Goal: Information Seeking & Learning: Learn about a topic

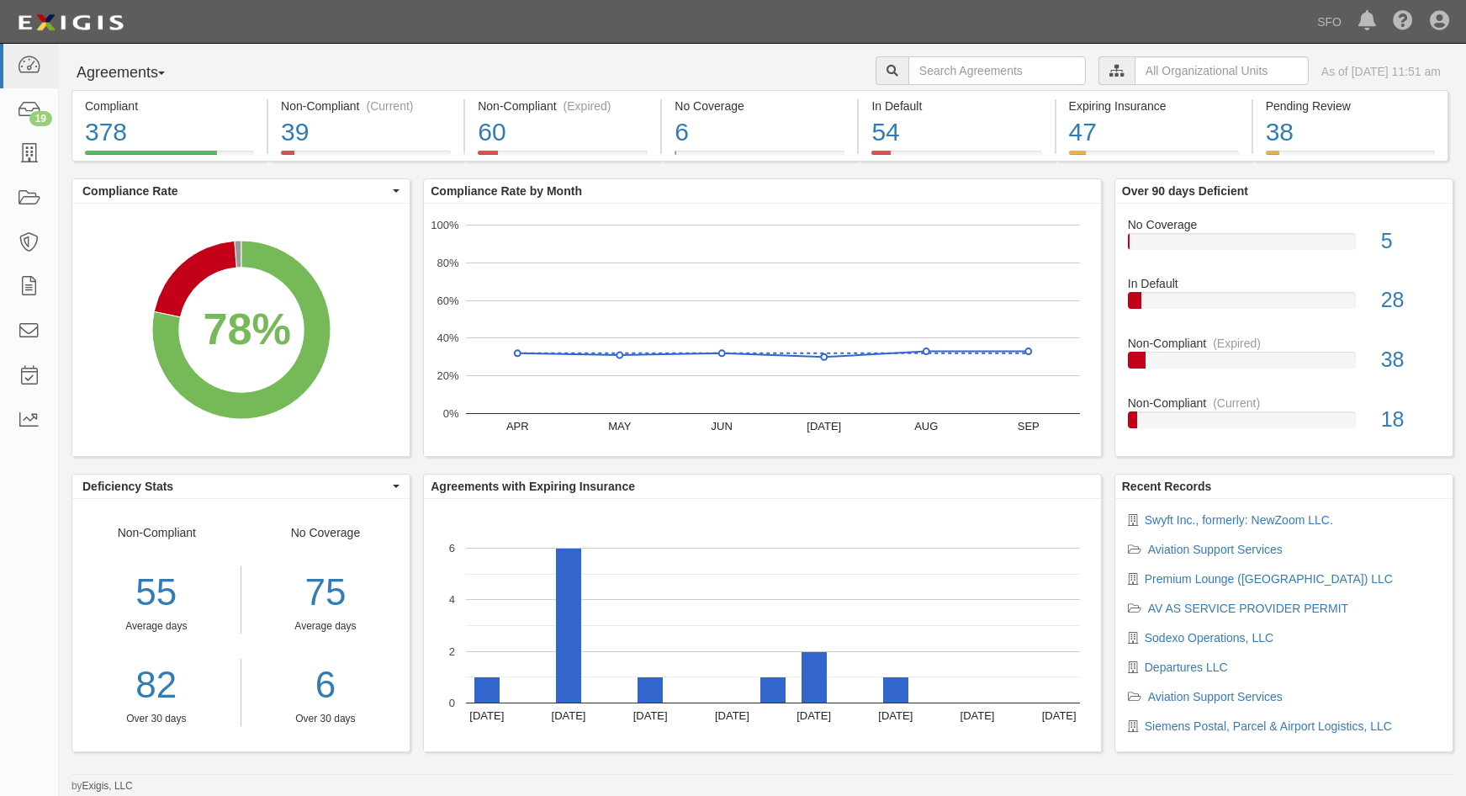
click at [140, 77] on button "Agreements" at bounding box center [135, 73] width 126 height 34
click at [128, 114] on link "Parties" at bounding box center [138, 108] width 133 height 22
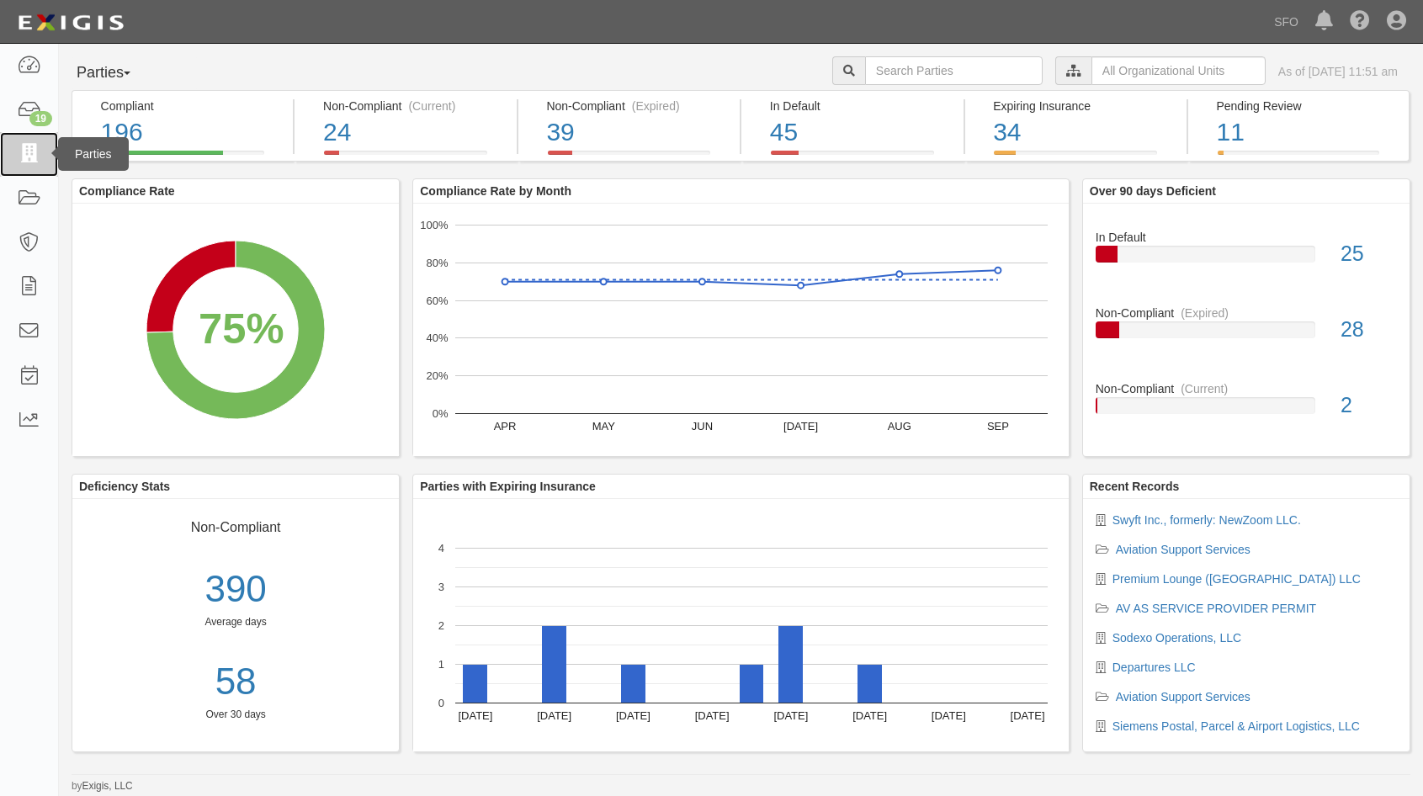
click at [28, 152] on icon at bounding box center [29, 154] width 24 height 19
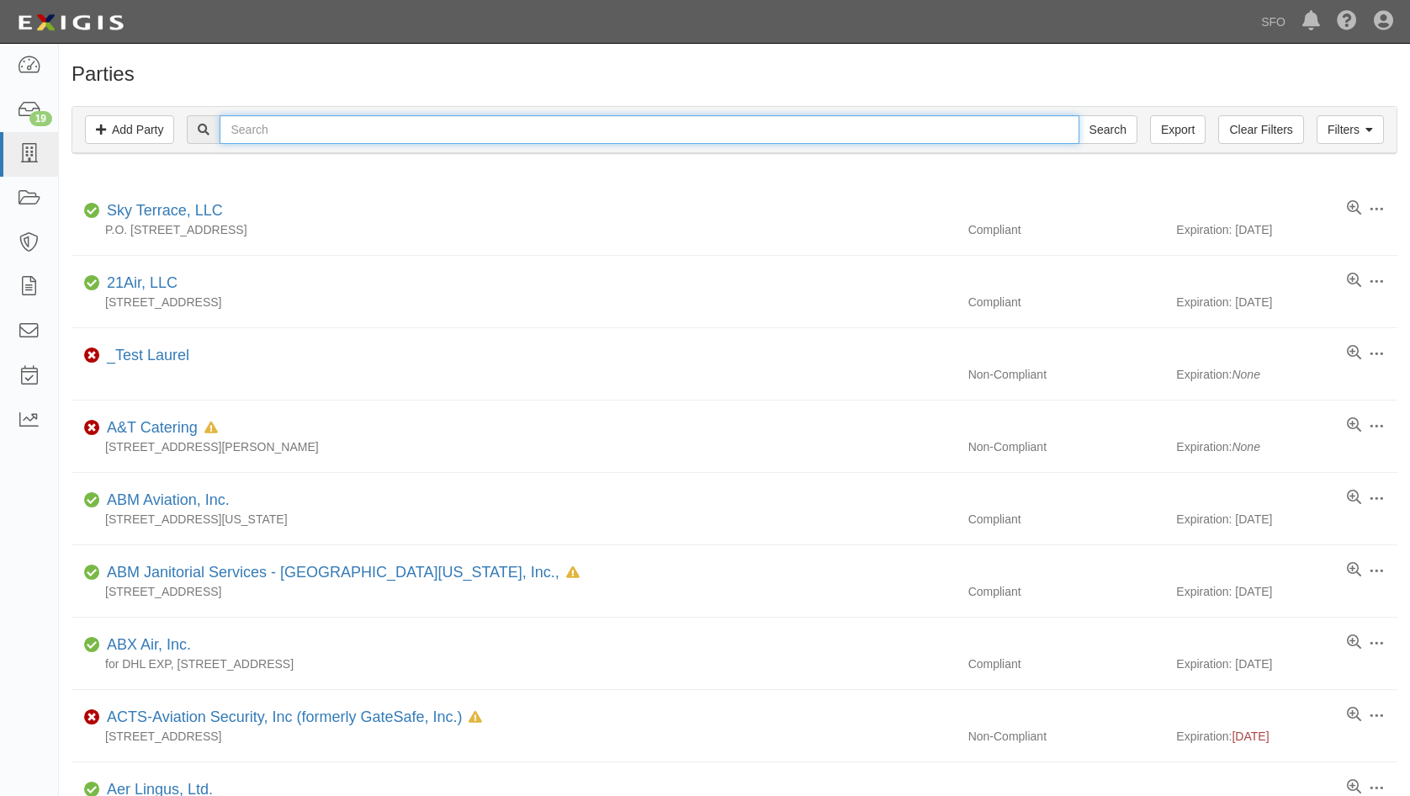
click at [296, 124] on input "text" at bounding box center [649, 129] width 859 height 29
type input "prem"
click at [1078, 115] on input "Search" at bounding box center [1107, 129] width 59 height 29
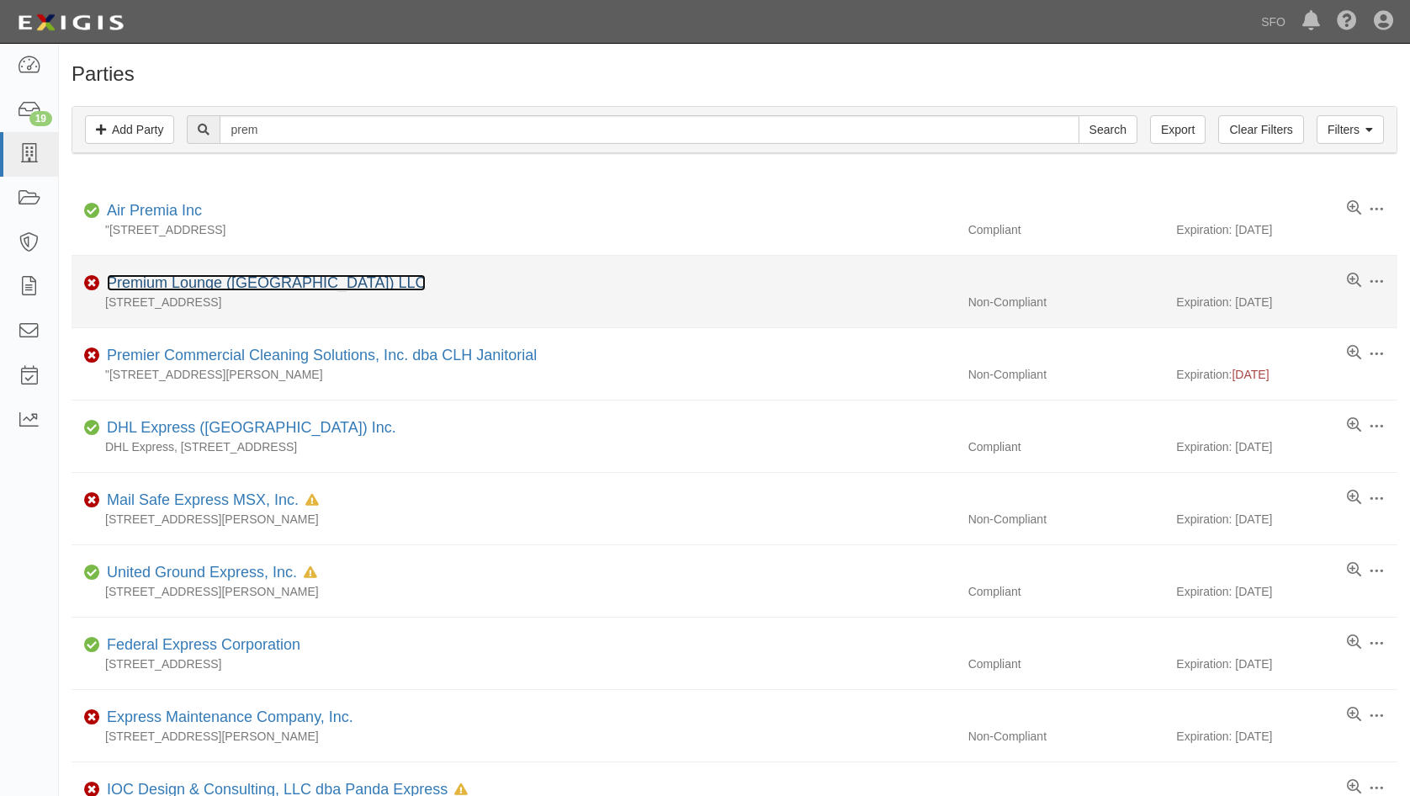
click at [225, 277] on link "Premium Lounge ([GEOGRAPHIC_DATA]) LLC" at bounding box center [266, 282] width 319 height 17
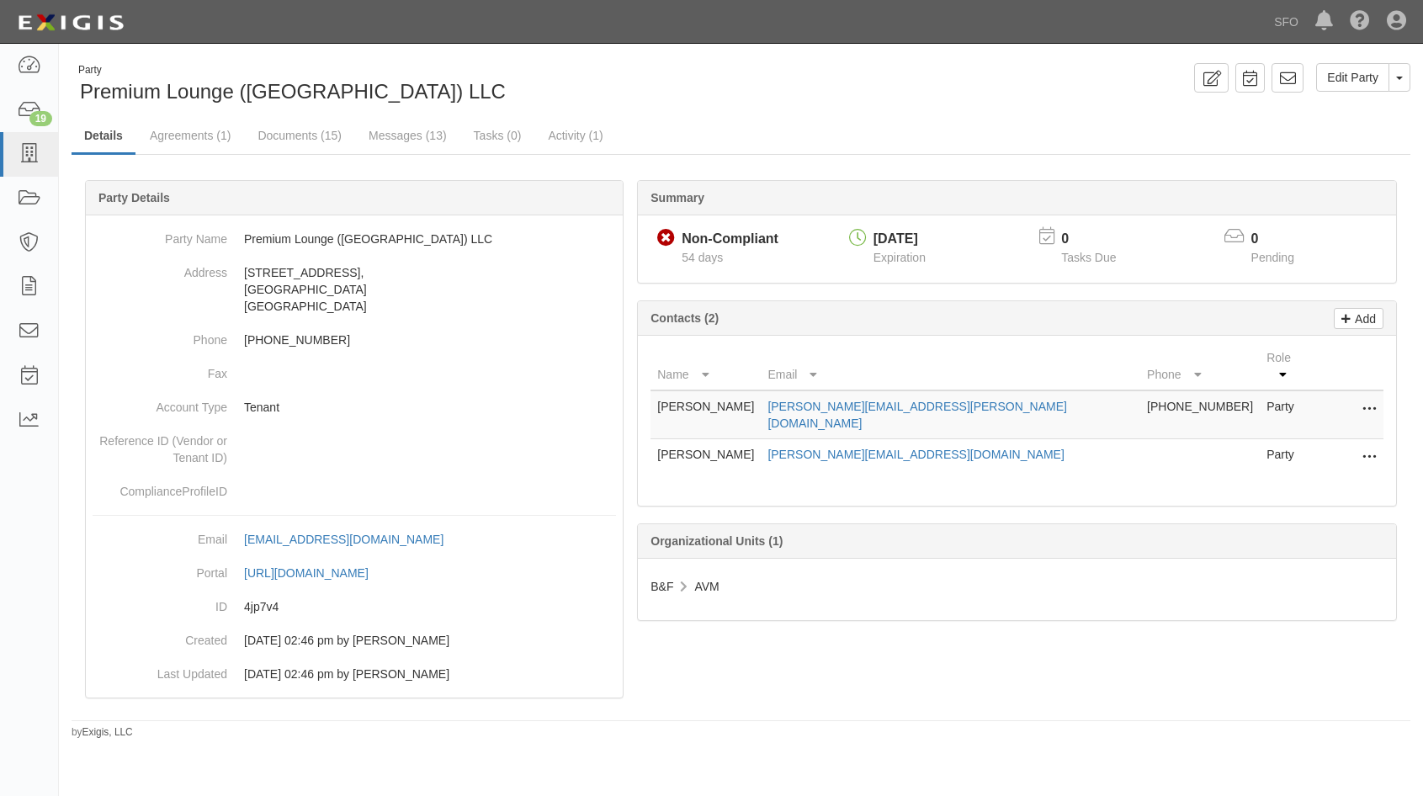
click at [819, 188] on div "Summary" at bounding box center [1017, 198] width 758 height 34
click at [0, 139] on html "Toggle navigation Dashboard 19 Inbox Parties Agreements Coverages Documents Mes…" at bounding box center [711, 383] width 1423 height 766
click at [249, 141] on link "Documents (15)" at bounding box center [299, 137] width 109 height 36
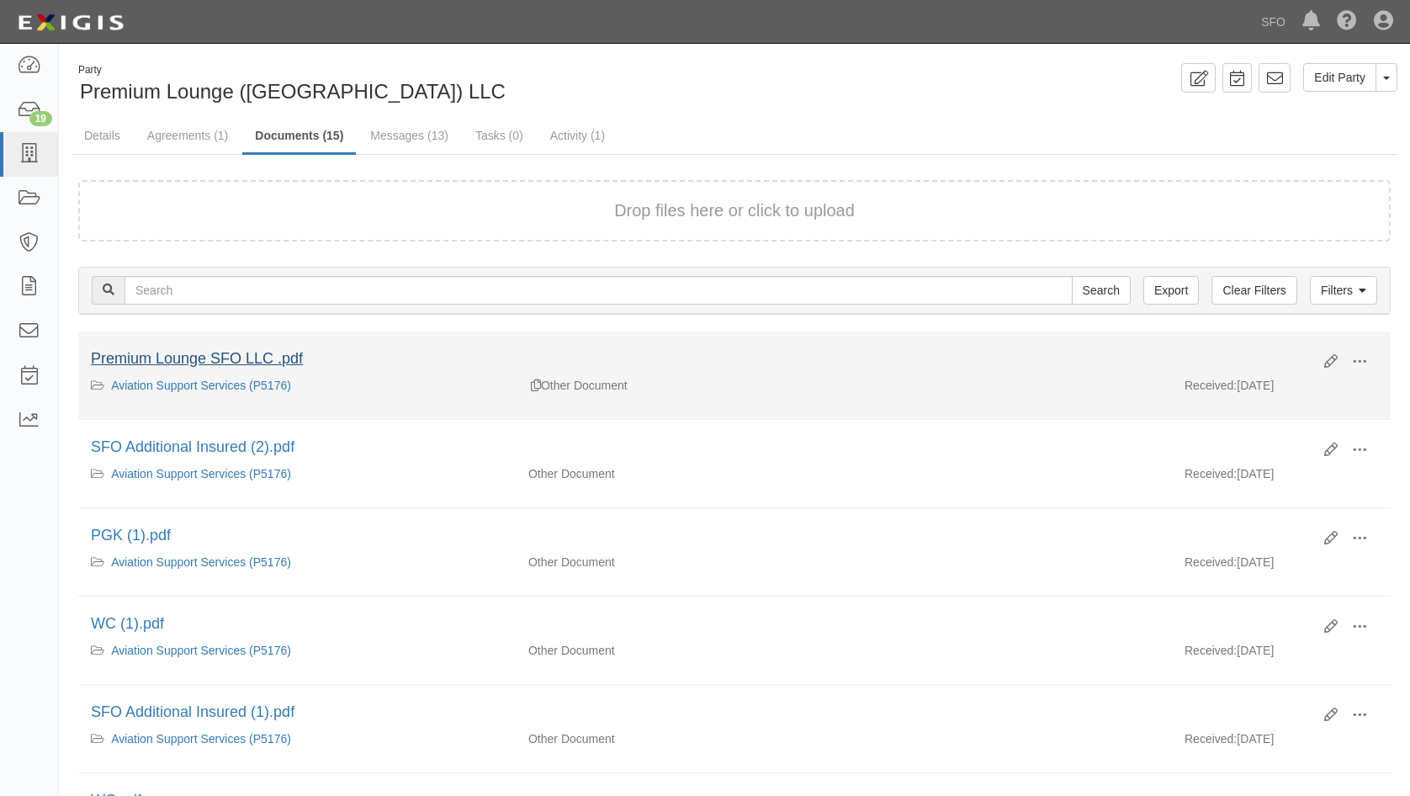
drag, startPoint x: 309, startPoint y: 360, endPoint x: 283, endPoint y: 363, distance: 25.4
click at [308, 360] on div "Premium Lounge SFO LLC .pdf" at bounding box center [701, 359] width 1221 height 22
click at [273, 363] on link "Premium Lounge SFO LLC .pdf" at bounding box center [197, 358] width 212 height 17
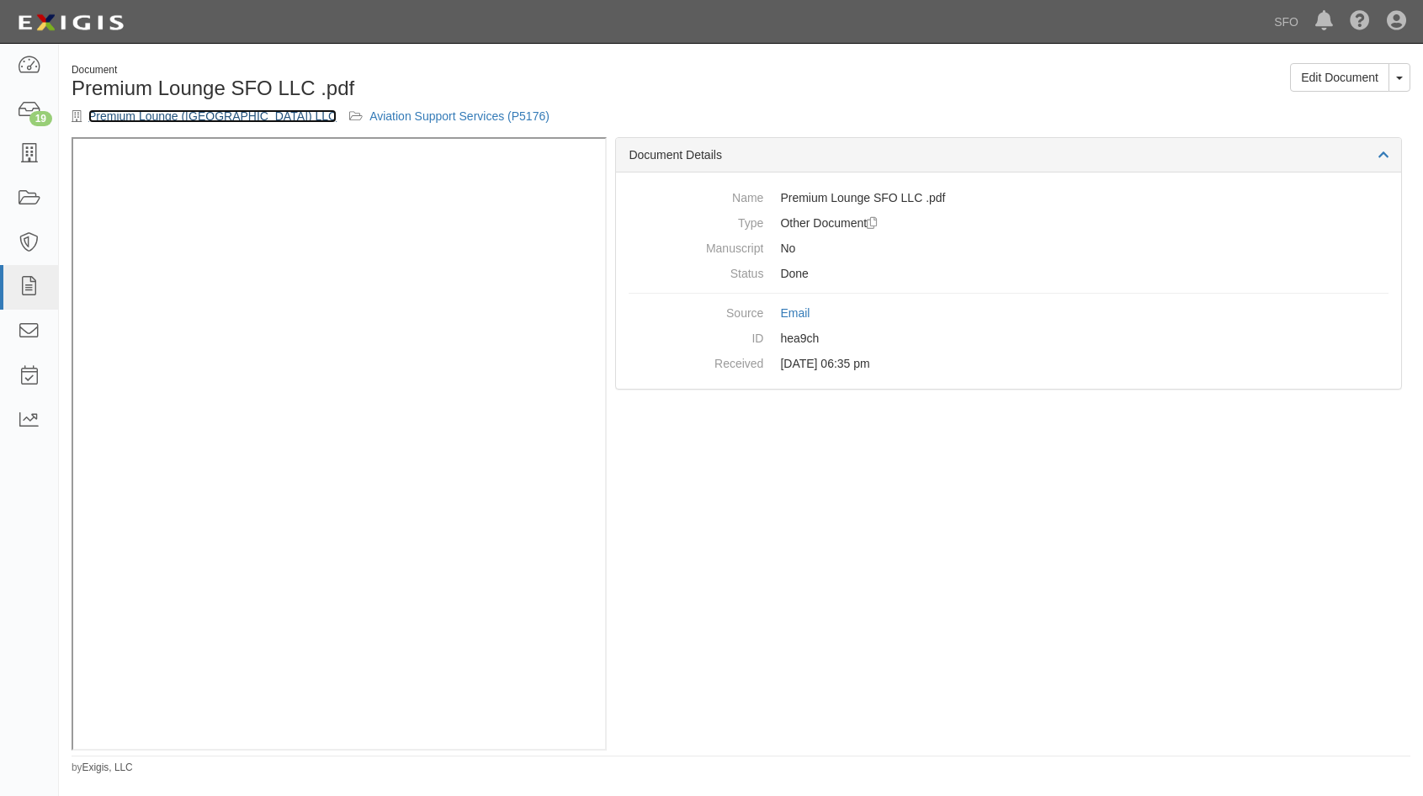
click at [153, 111] on link "Premium Lounge ([GEOGRAPHIC_DATA]) LLC" at bounding box center [212, 115] width 248 height 13
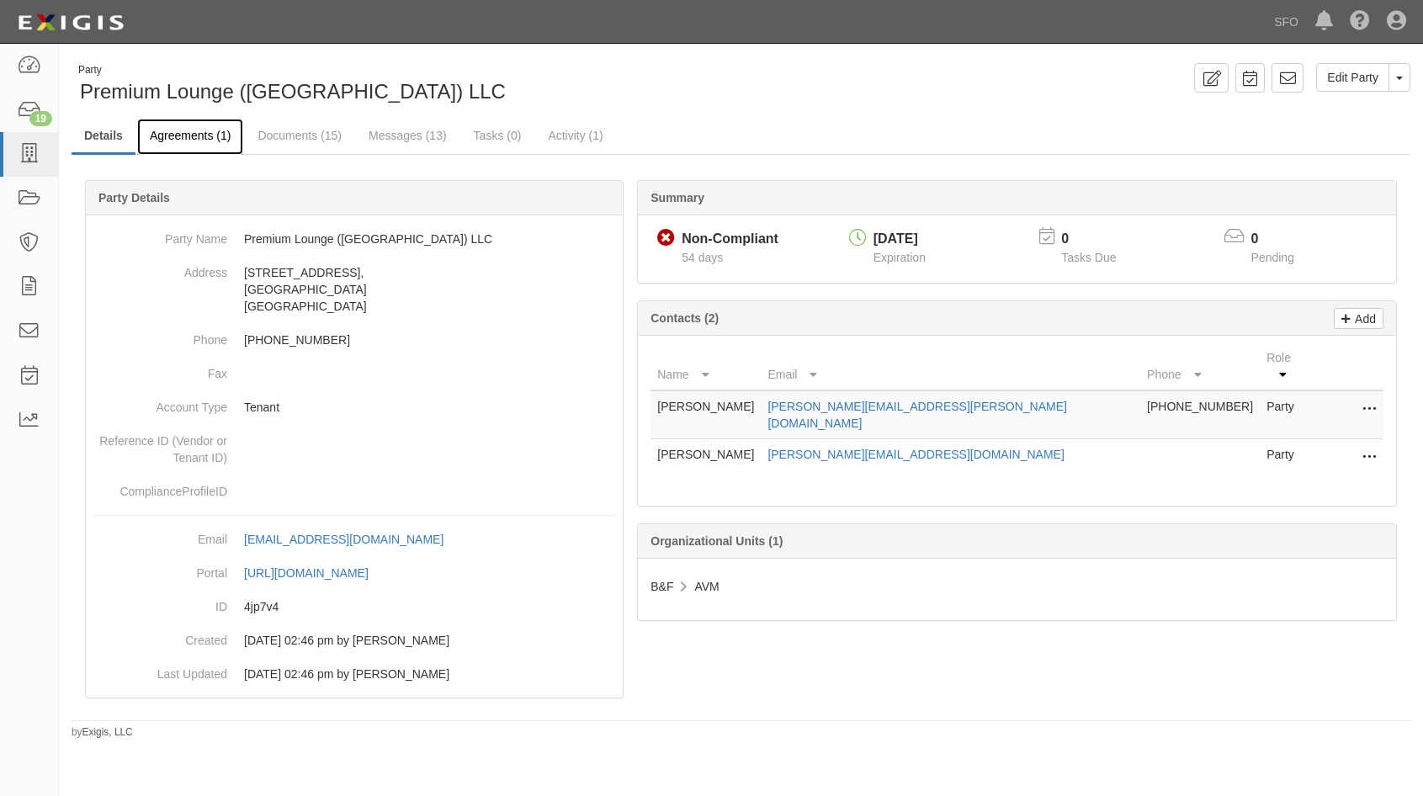
click at [199, 146] on link "Agreements (1)" at bounding box center [190, 137] width 106 height 36
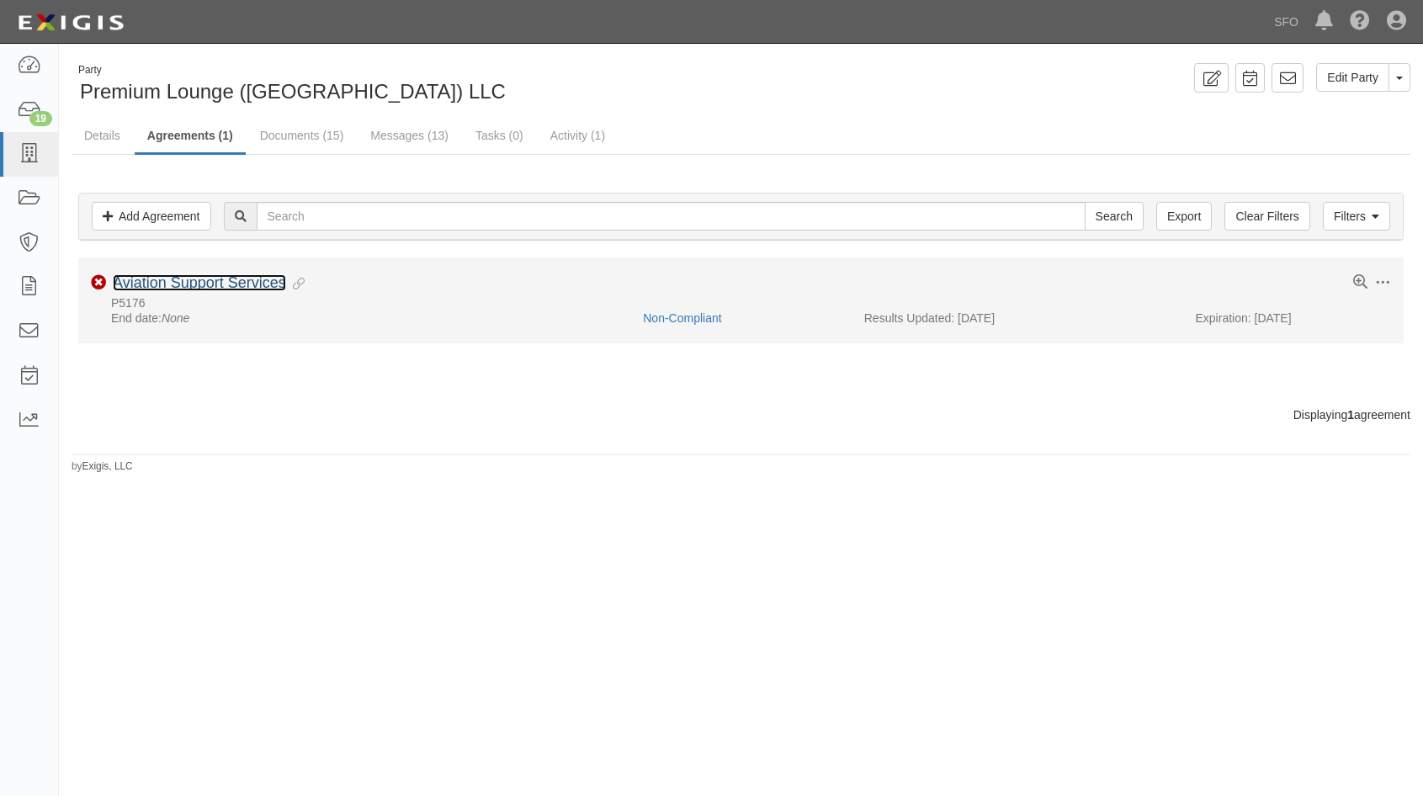
click at [257, 287] on link "Aviation Support Services" at bounding box center [199, 282] width 173 height 17
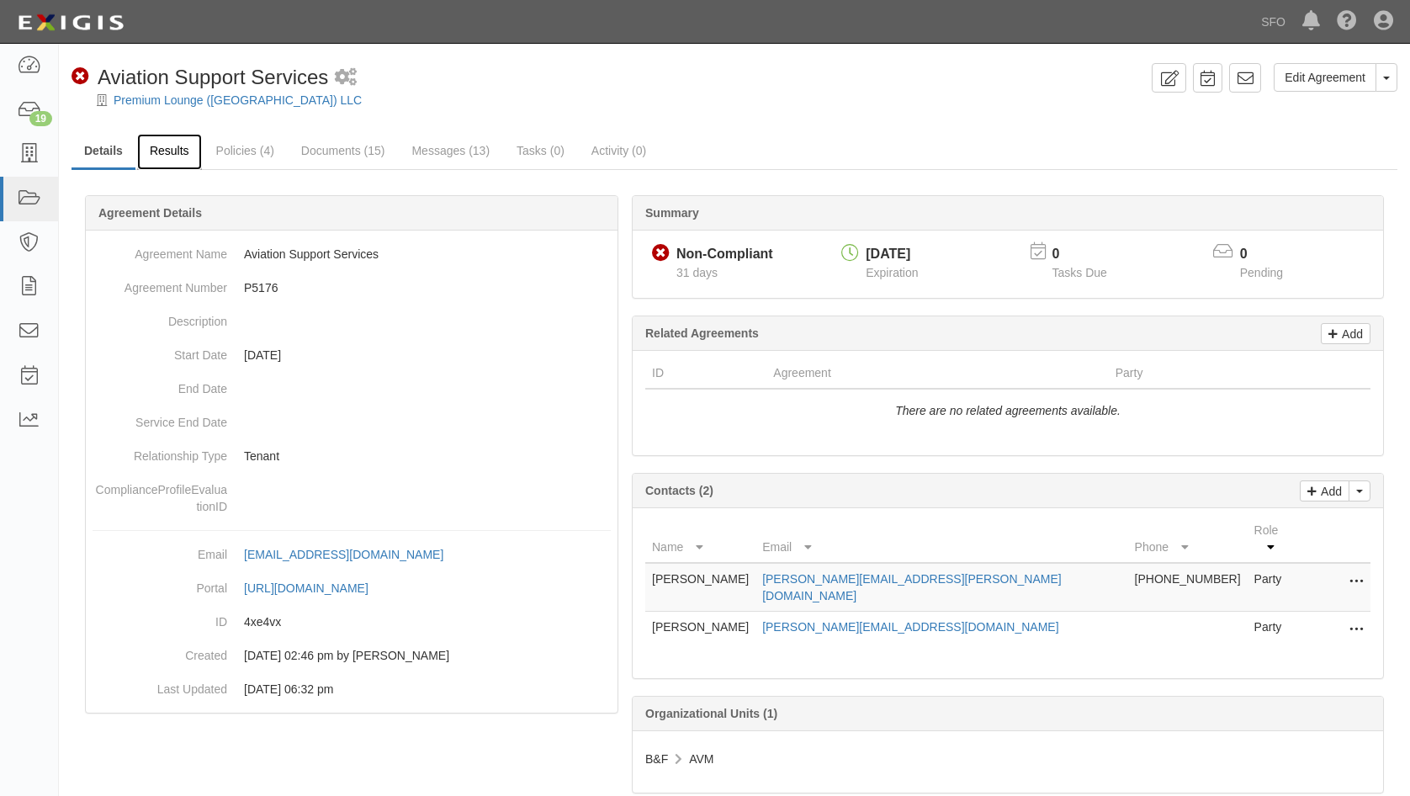
click at [172, 154] on link "Results" at bounding box center [169, 152] width 65 height 36
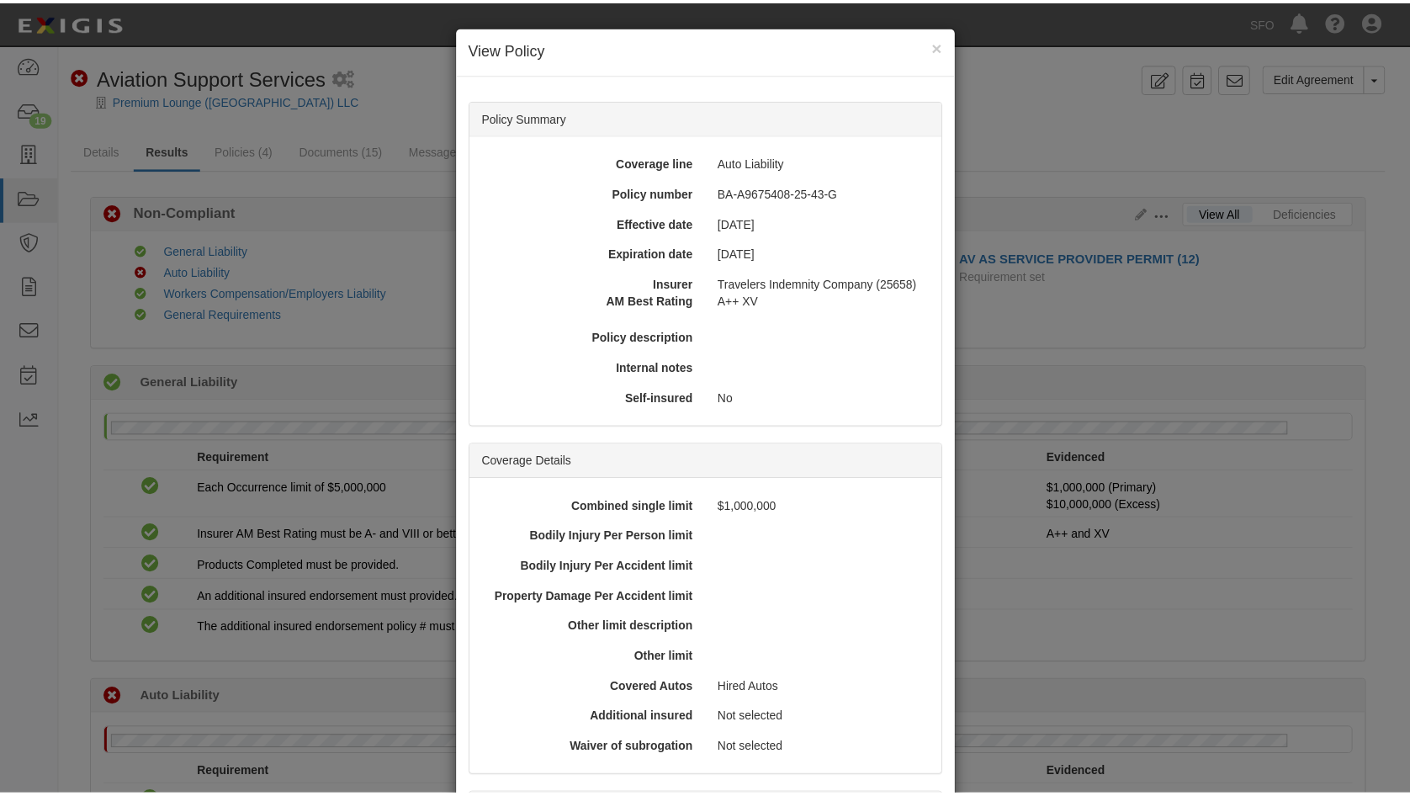
scroll to position [336, 0]
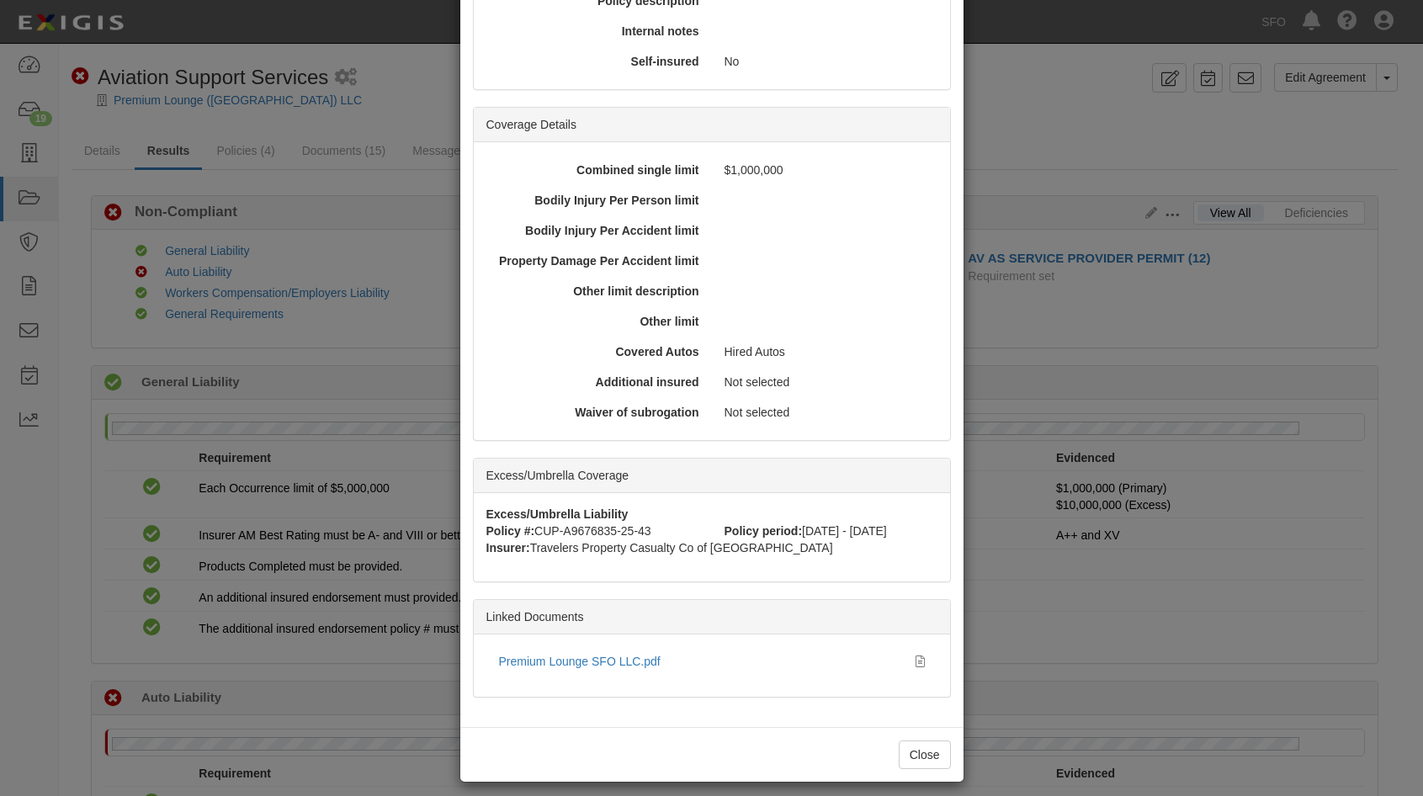
click at [371, 713] on div "× View Policy Policy Summary Coverage line Auto Liability Policy number BA-A967…" at bounding box center [711, 398] width 1423 height 796
